Goal: Information Seeking & Learning: Learn about a topic

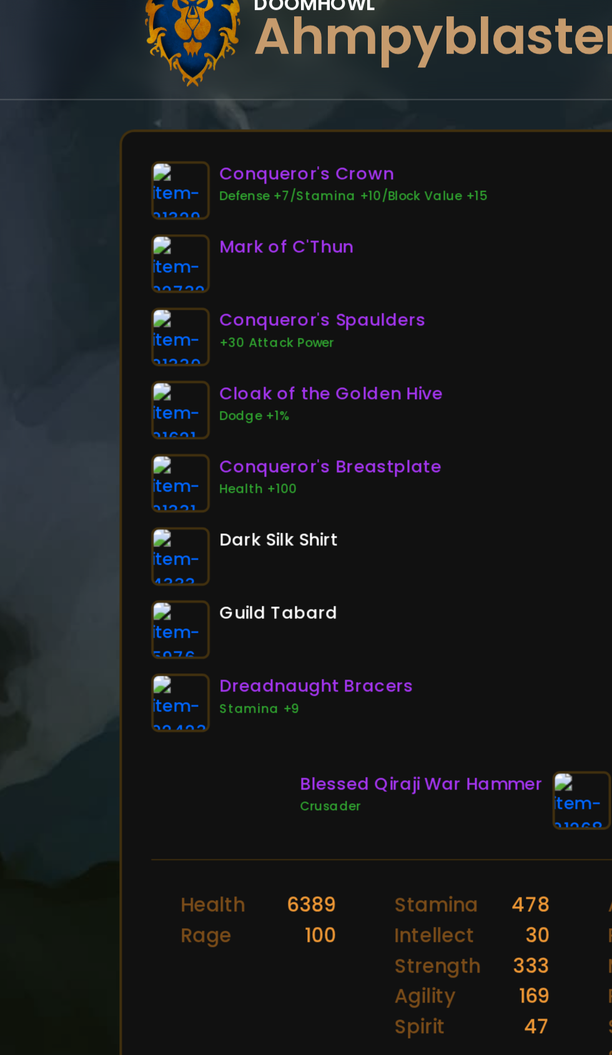
click at [84, 518] on img at bounding box center [92, 515] width 30 height 30
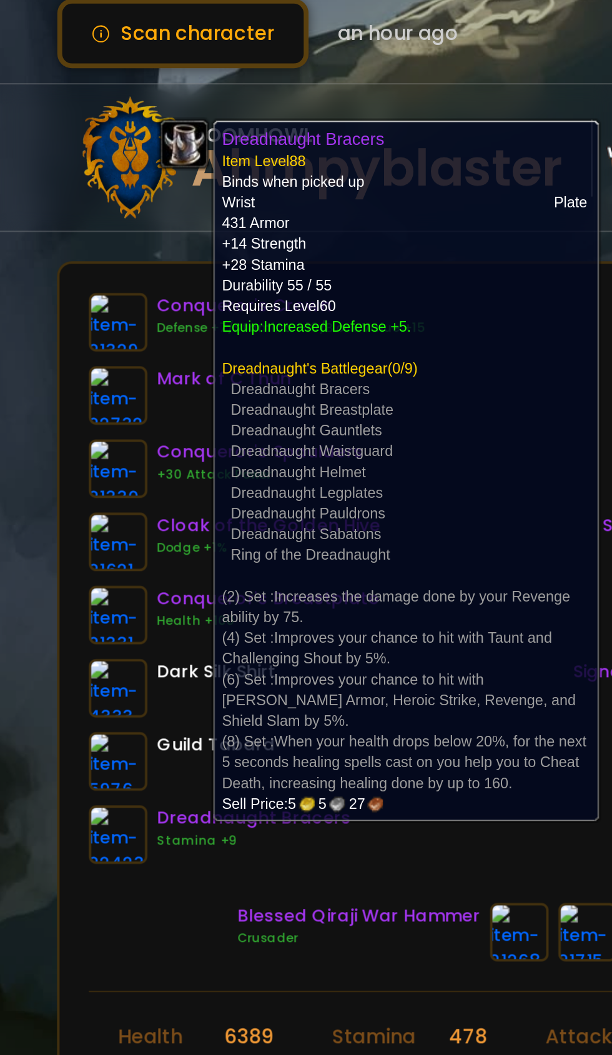
scroll to position [0, 33]
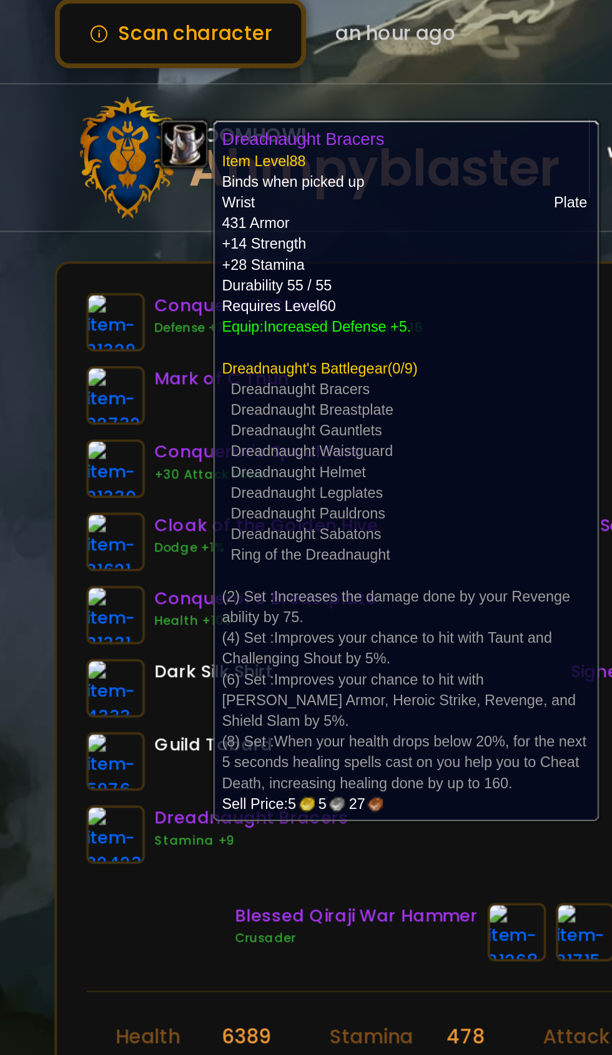
click at [80, 564] on div "Blessed Qiraji War Hammer Crusader Sand Polished Hammer Crusader [PERSON_NAME]" at bounding box center [272, 565] width 457 height 30
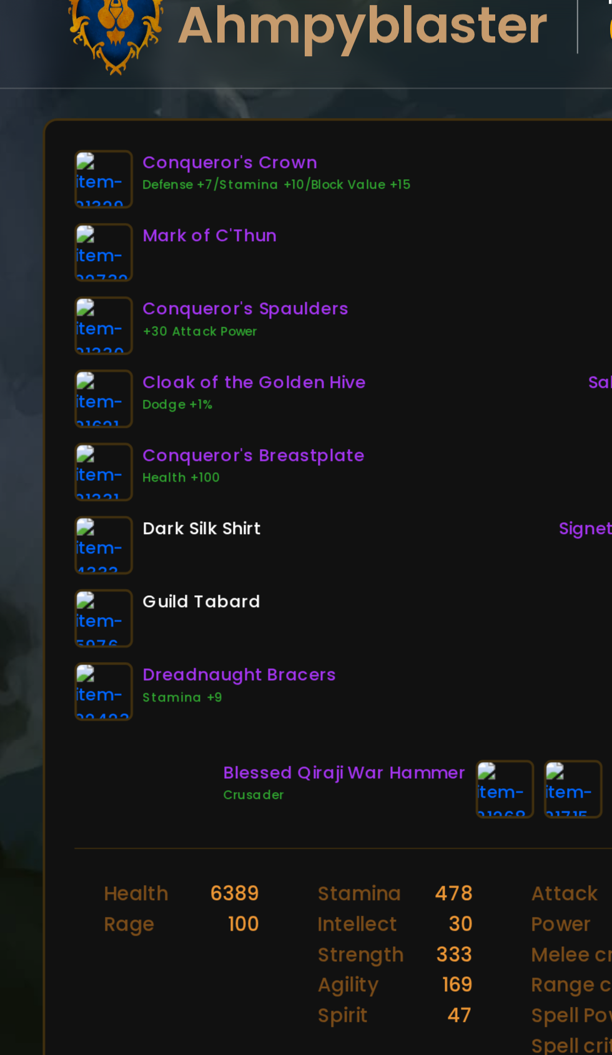
scroll to position [0, 42]
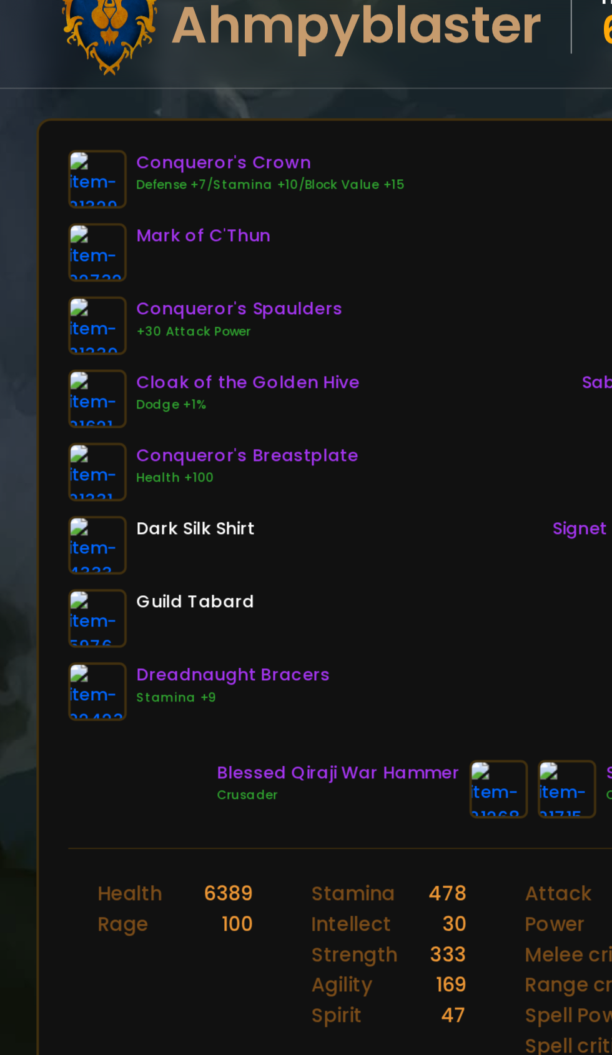
click at [46, 515] on img at bounding box center [50, 515] width 30 height 30
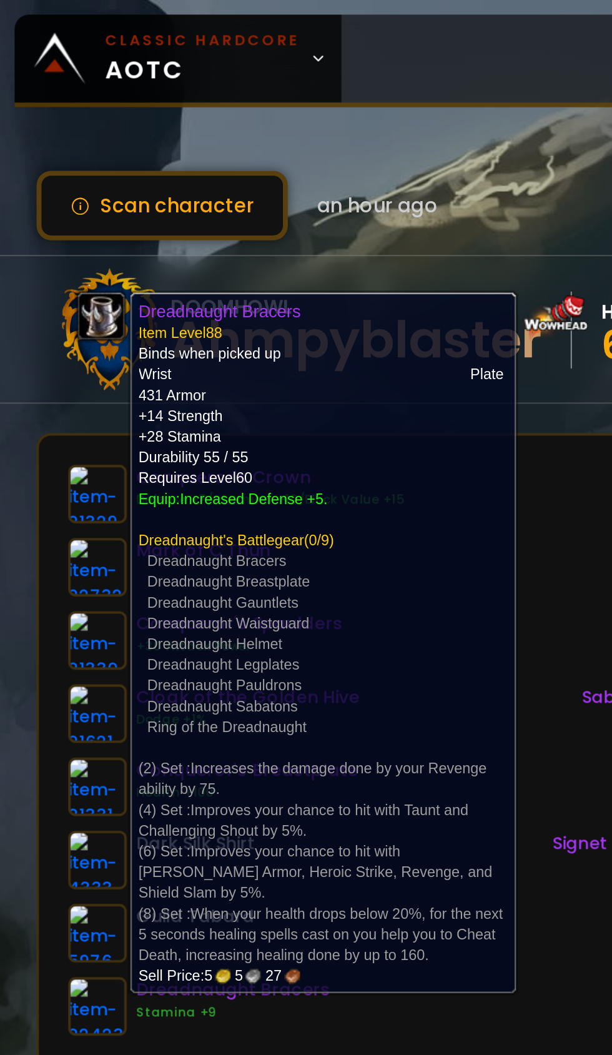
click at [286, 365] on div "Conqueror's Crown Defense +7/Stamina +10/Block Value +15 Mark of C'Thun Conquer…" at bounding box center [263, 384] width 457 height 292
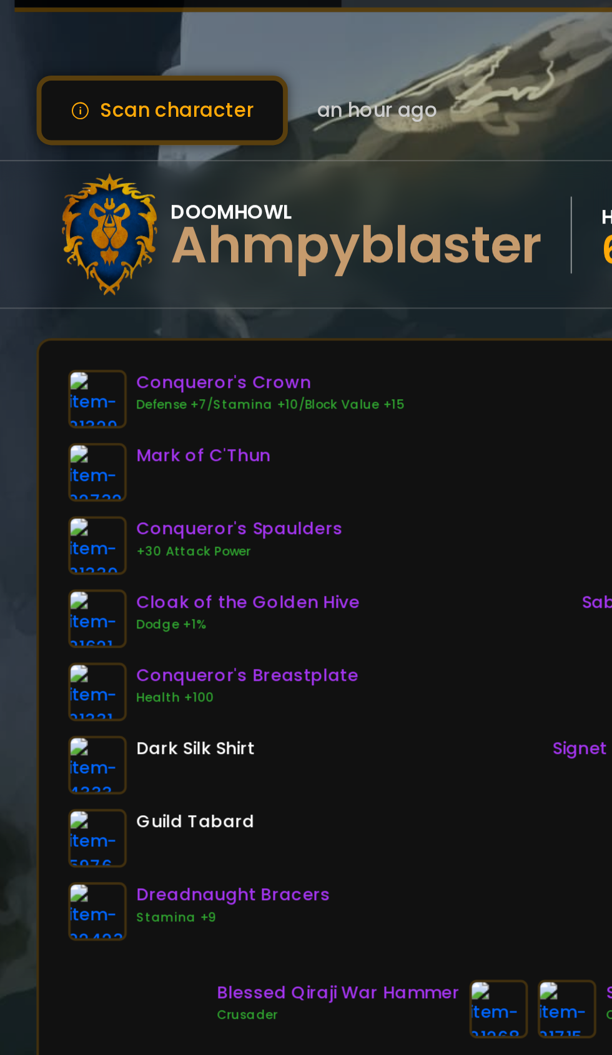
click at [46, 520] on img at bounding box center [50, 515] width 30 height 30
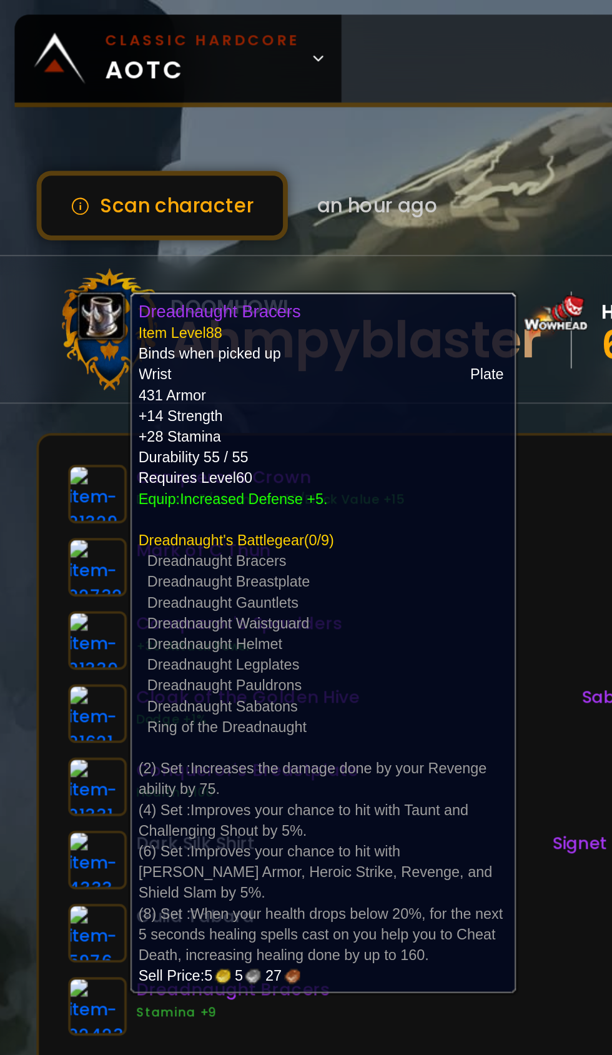
click at [275, 349] on div "Conqueror's Crown Defense +7/Stamina +10/Block Value +15 Mark of C'Thun Conquer…" at bounding box center [263, 384] width 457 height 292
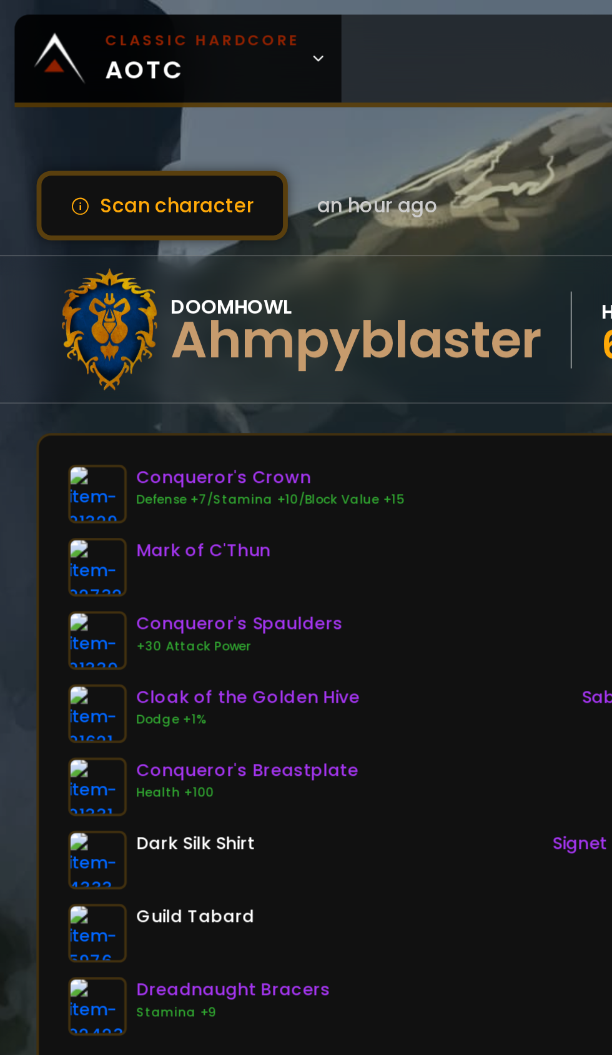
click at [49, 511] on img at bounding box center [50, 515] width 30 height 30
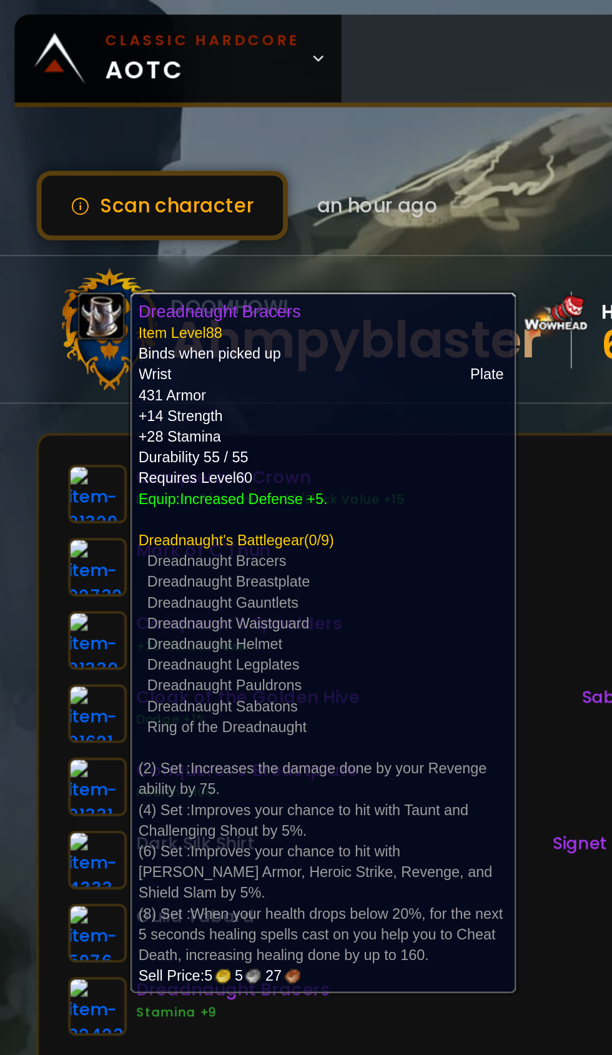
click at [287, 338] on div "Conqueror's Crown Defense +7/Stamina +10/Block Value +15 Mark of C'Thun Conquer…" at bounding box center [263, 384] width 457 height 292
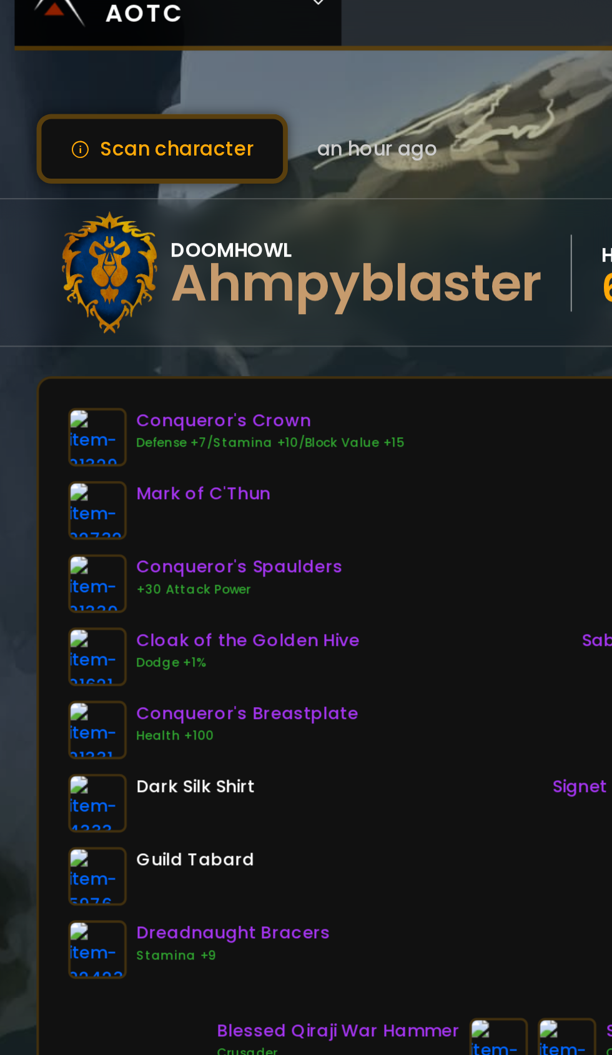
scroll to position [0, 90]
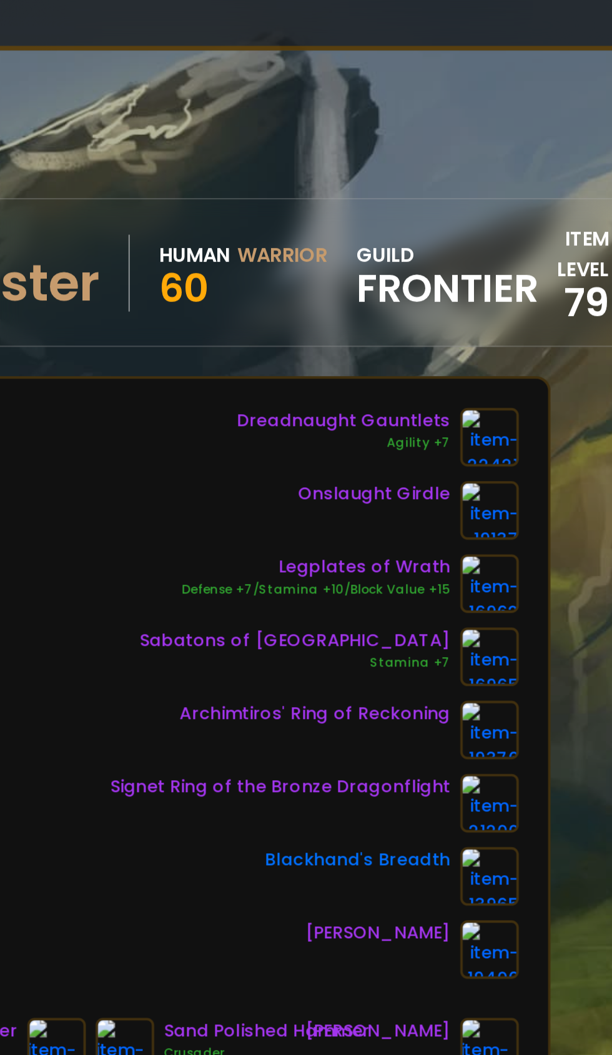
click at [439, 252] on img at bounding box center [436, 253] width 30 height 30
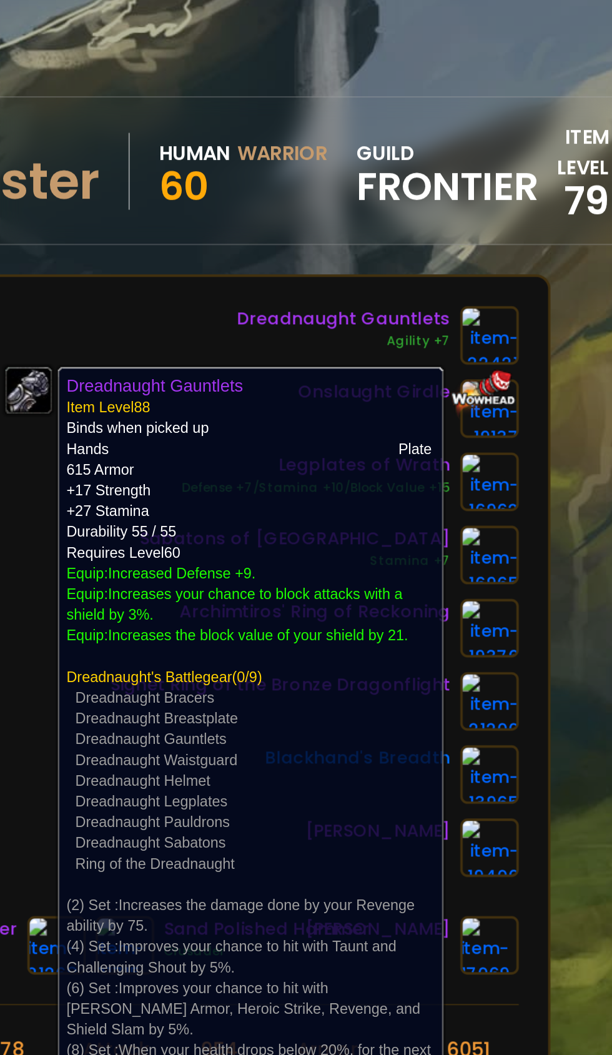
click at [483, 396] on div "Scan character an hour ago Doomhowl Ahmpyblaster Human Warrior 60 guild Frontie…" at bounding box center [306, 515] width 612 height 1030
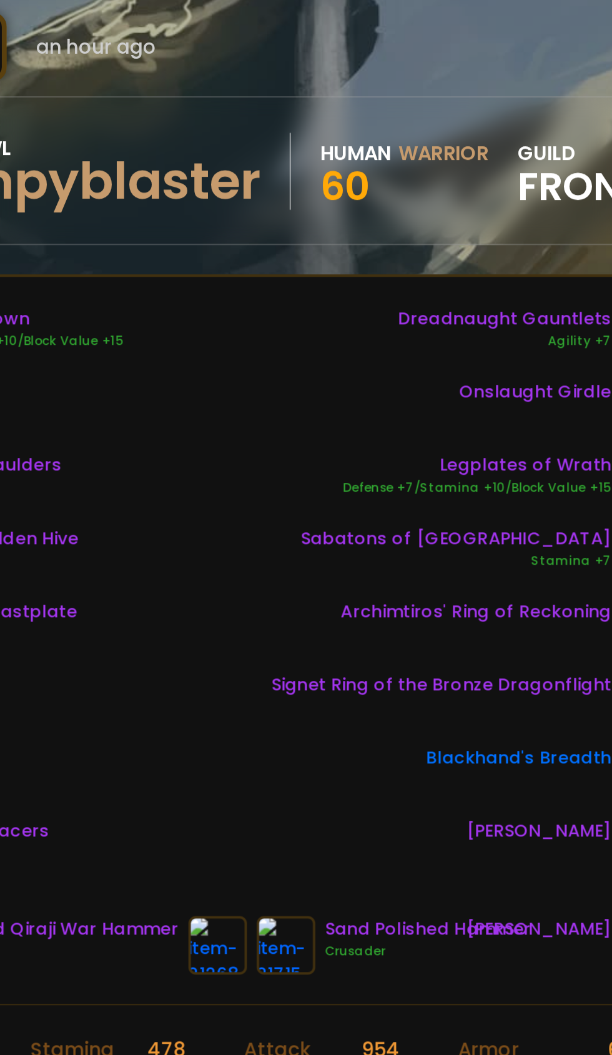
scroll to position [0, 0]
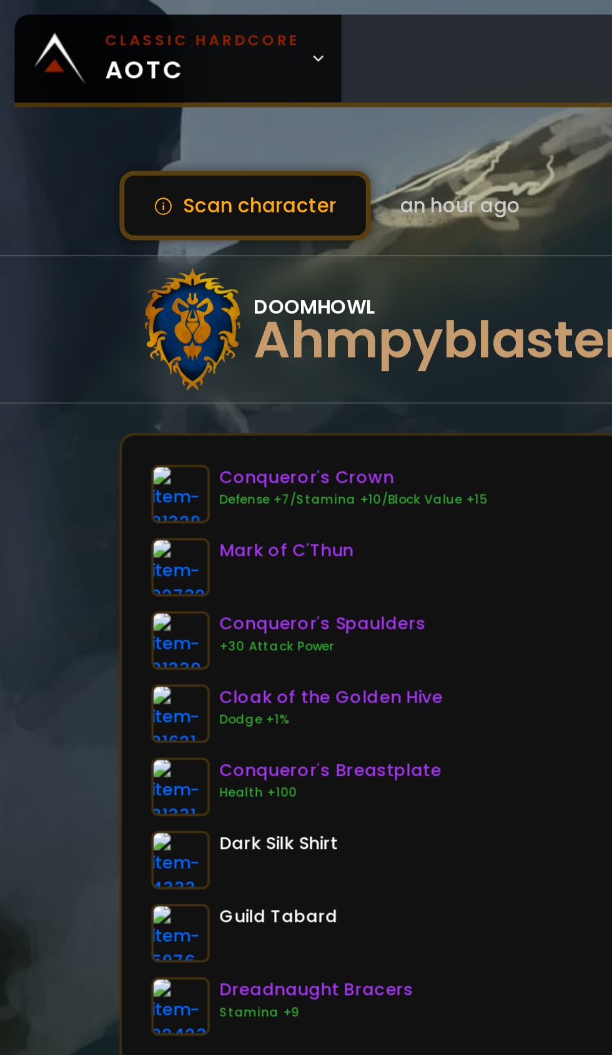
click at [155, 41] on link "Classic Hardcore AOTC" at bounding box center [90, 29] width 167 height 45
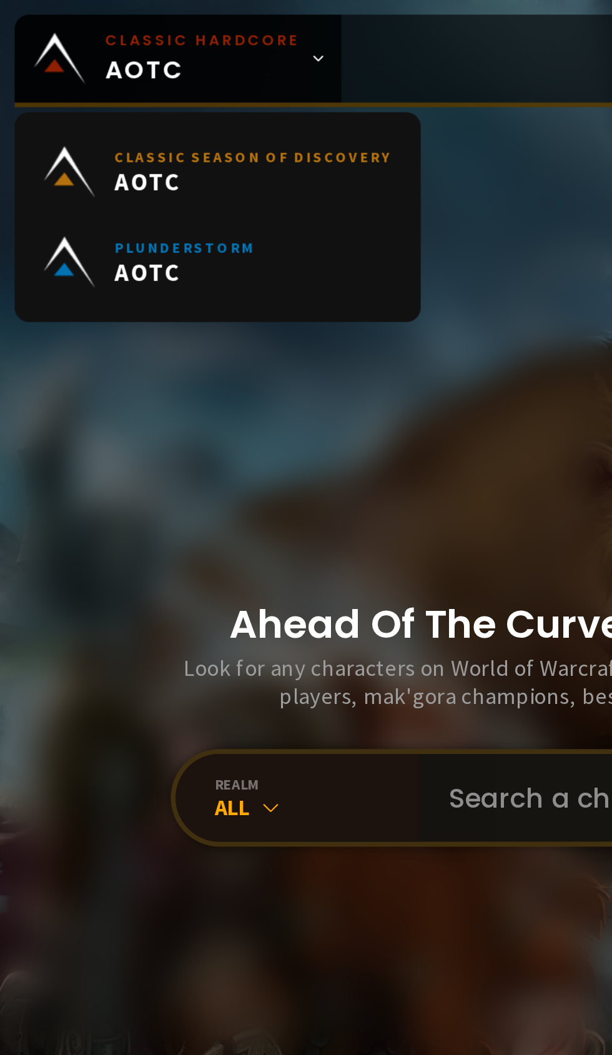
click at [255, 431] on input "text" at bounding box center [364, 408] width 285 height 45
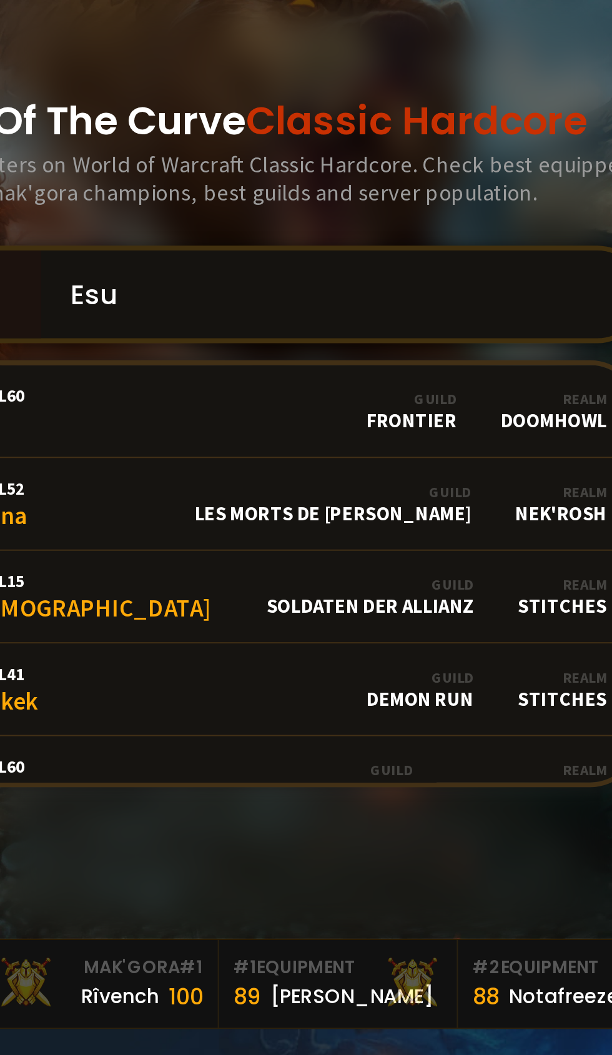
type input "Esu"
click at [293, 492] on link "Level 60 Esu Guild Frontier Realm Doomhowl" at bounding box center [305, 468] width 427 height 47
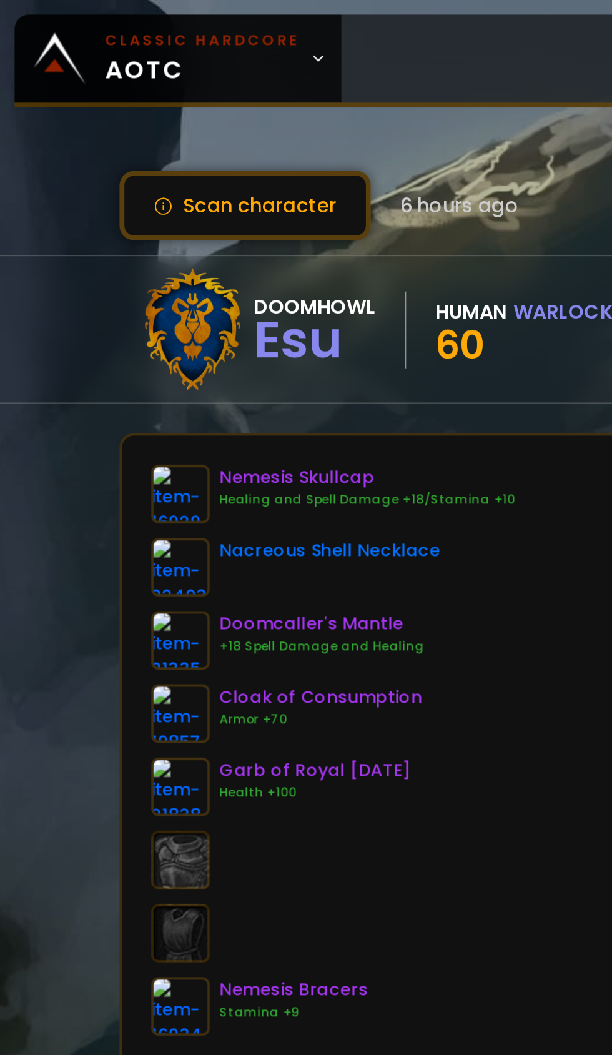
click at [153, 37] on link "Classic Hardcore AOTC" at bounding box center [90, 29] width 167 height 45
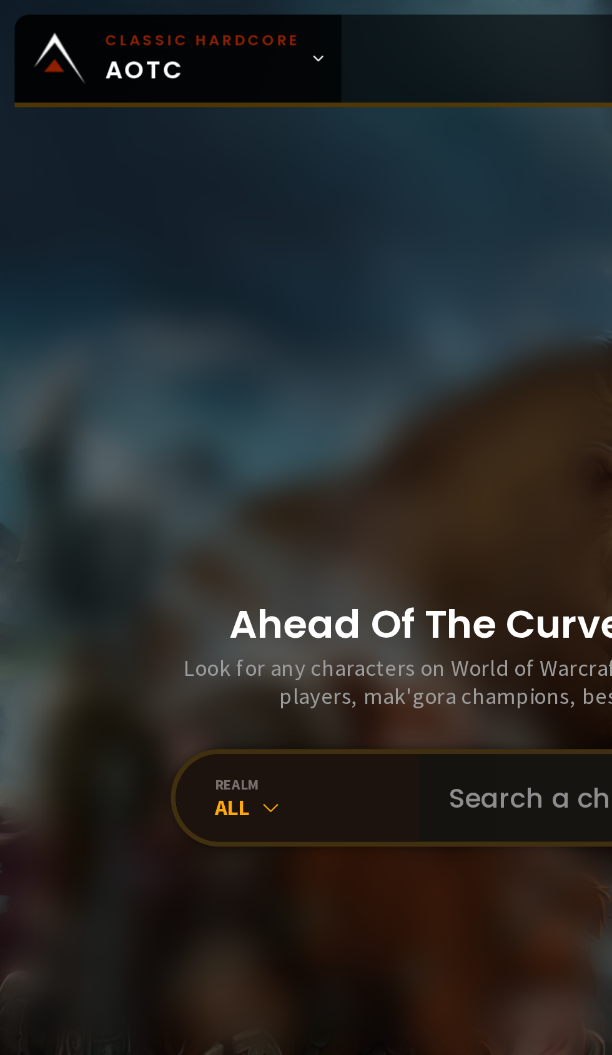
click at [278, 431] on input "text" at bounding box center [364, 408] width 285 height 45
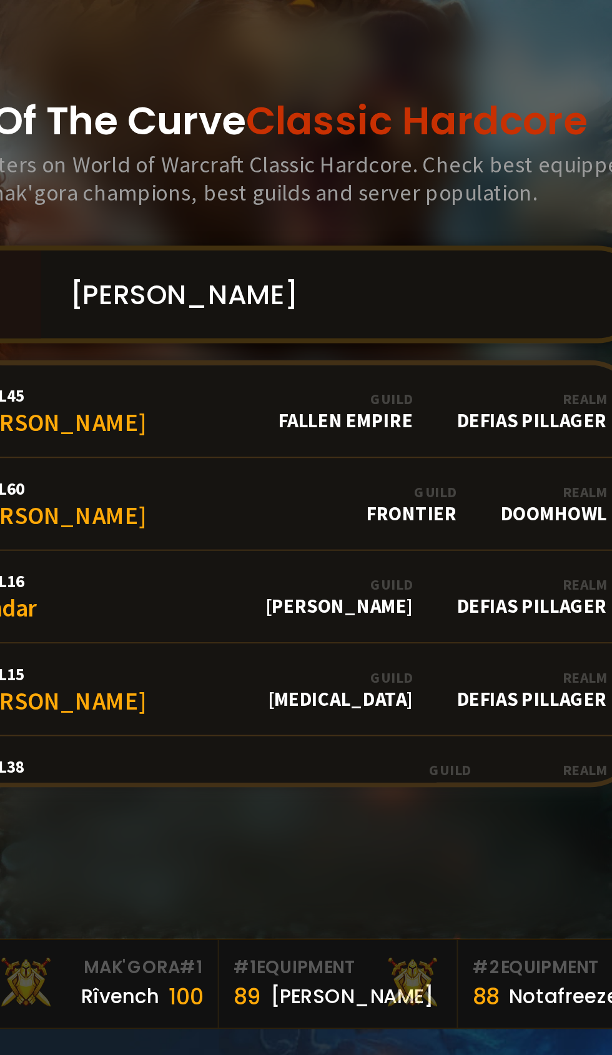
type input "[PERSON_NAME]"
click at [320, 539] on link "Level 60 [PERSON_NAME] Guild Frontier Realm Doomhowl" at bounding box center [305, 515] width 427 height 47
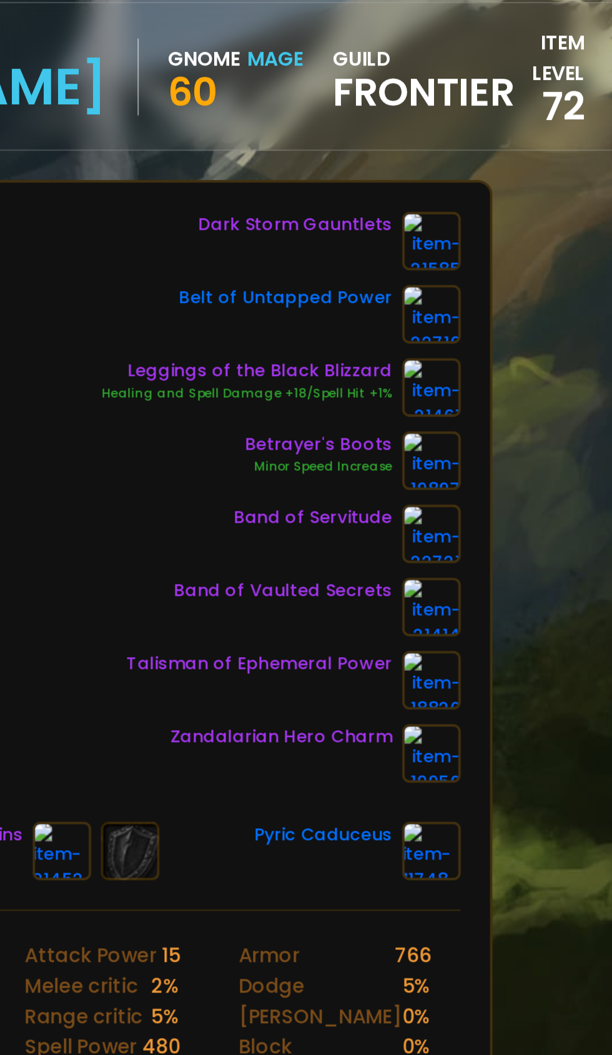
click at [526, 252] on img at bounding box center [520, 253] width 30 height 30
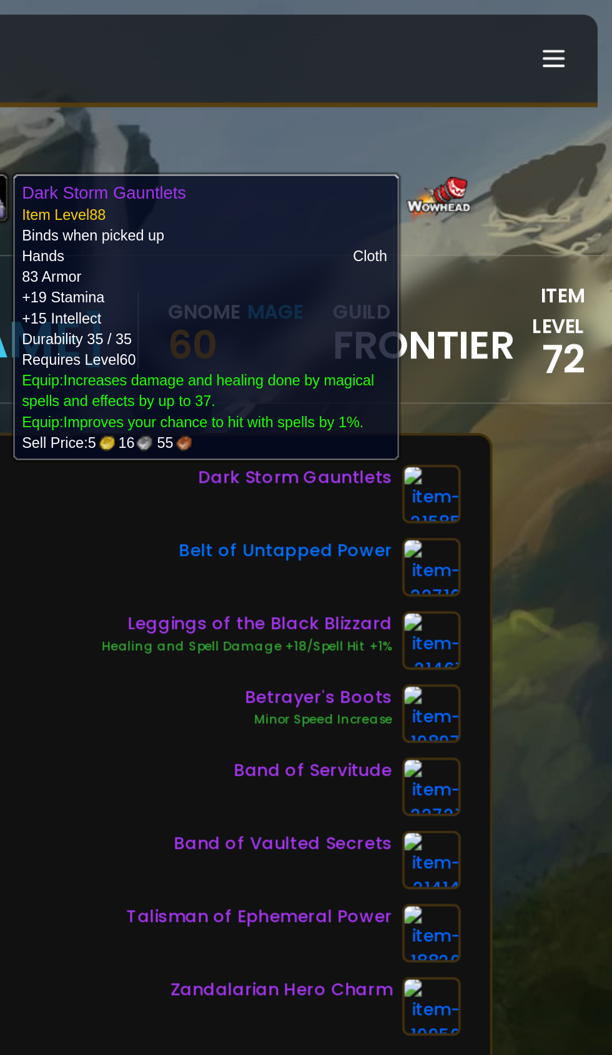
click at [578, 429] on div "Scan character 6 hours ago Doomhowl [PERSON_NAME] Gnome Mage 60 guild Frontier …" at bounding box center [306, 515] width 612 height 1030
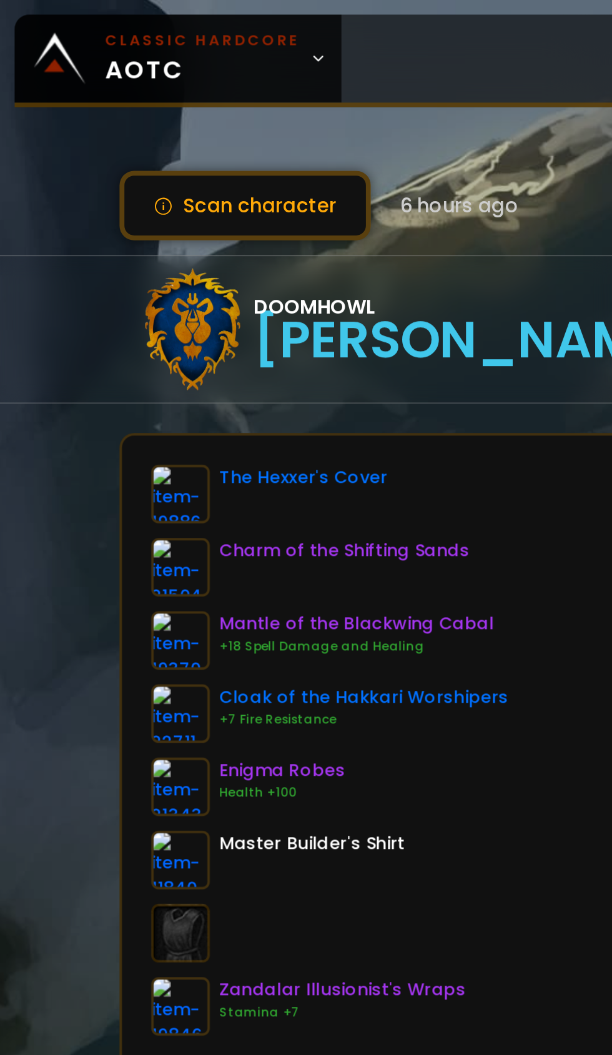
click at [147, 31] on span "Classic Hardcore AOTC" at bounding box center [104, 30] width 100 height 30
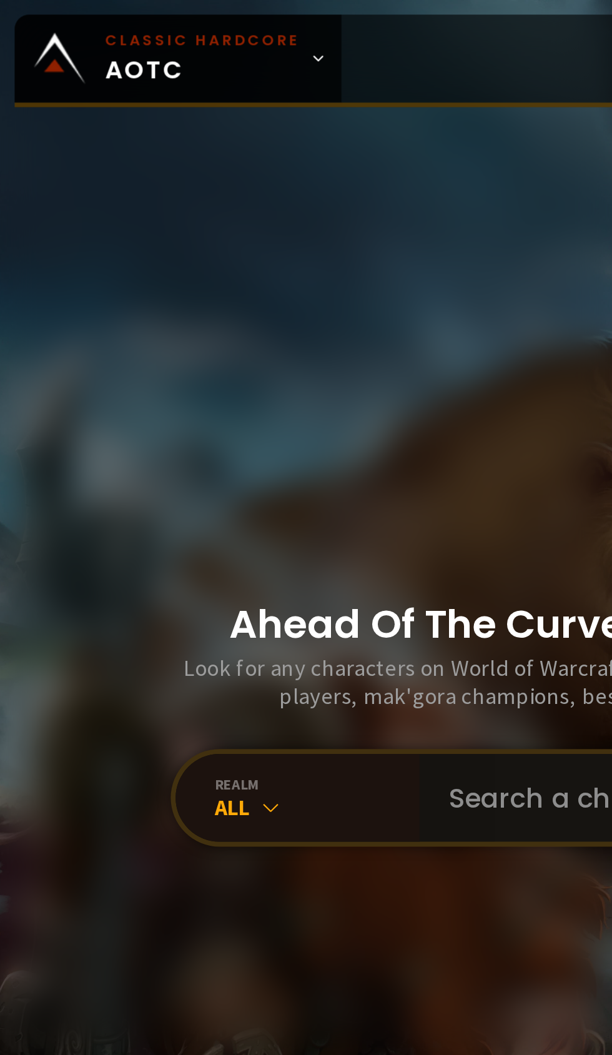
click at [276, 431] on input "text" at bounding box center [364, 408] width 285 height 45
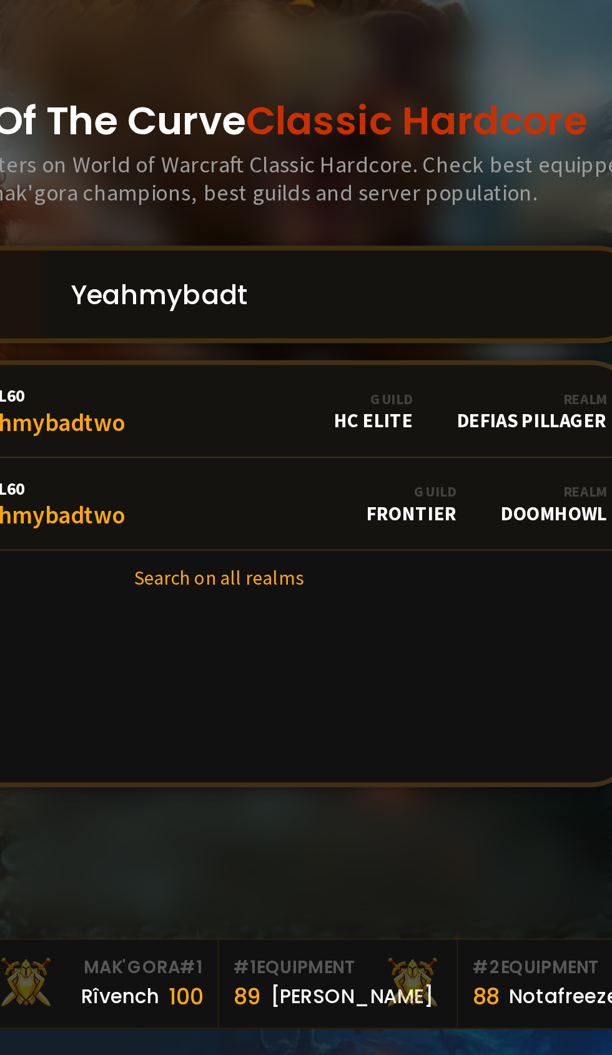
type input "Yeahmybadt"
click at [309, 539] on link "Level 60 Yeahmybadtwo Guild Frontier Realm Doomhowl" at bounding box center [305, 515] width 427 height 47
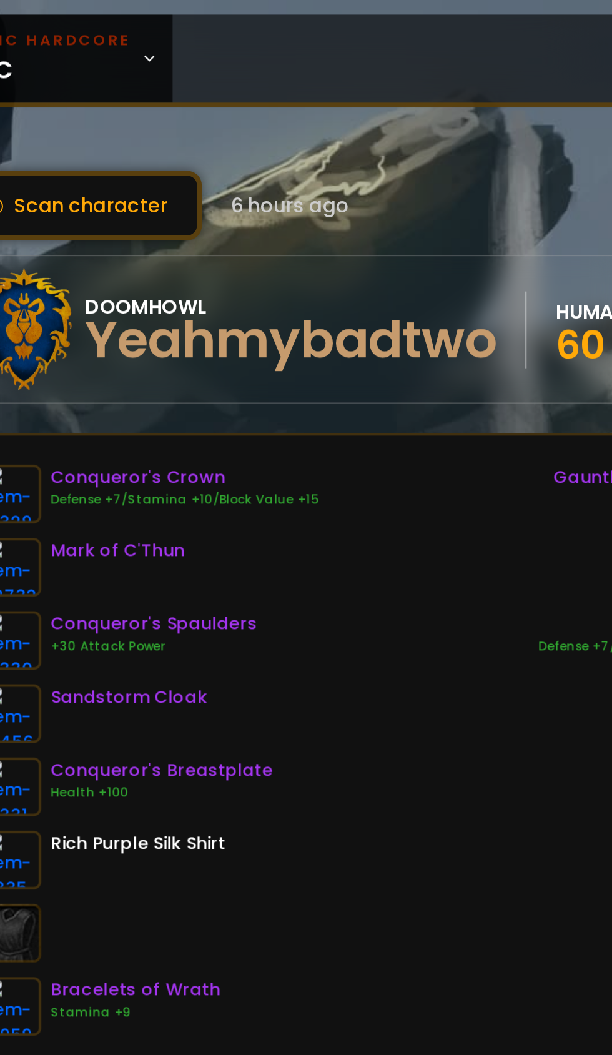
click at [159, 31] on icon at bounding box center [163, 30] width 9 height 9
